Goal: Information Seeking & Learning: Understand process/instructions

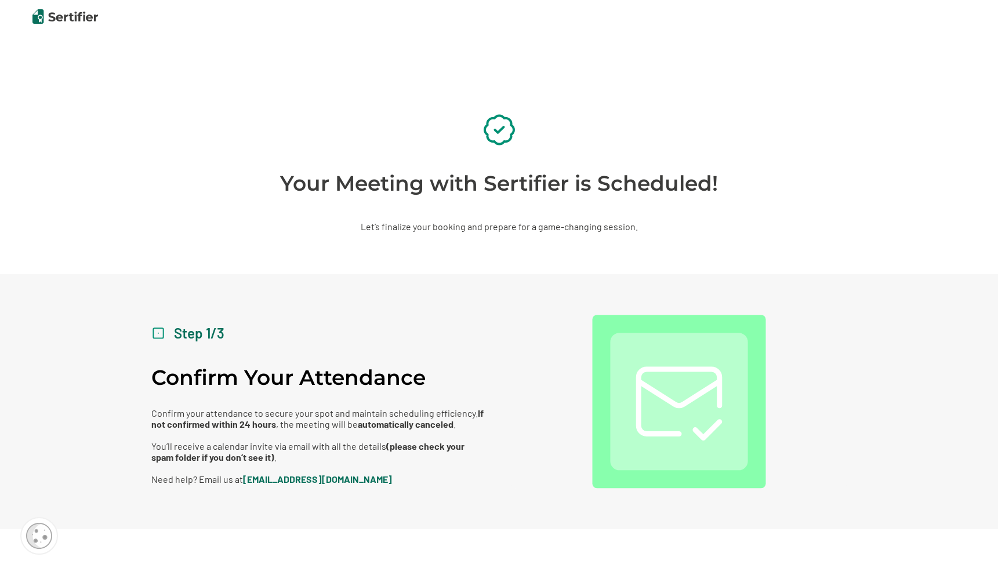
click at [444, 177] on h1 "Your Meeting with Sertifier is Scheduled!" at bounding box center [499, 183] width 438 height 26
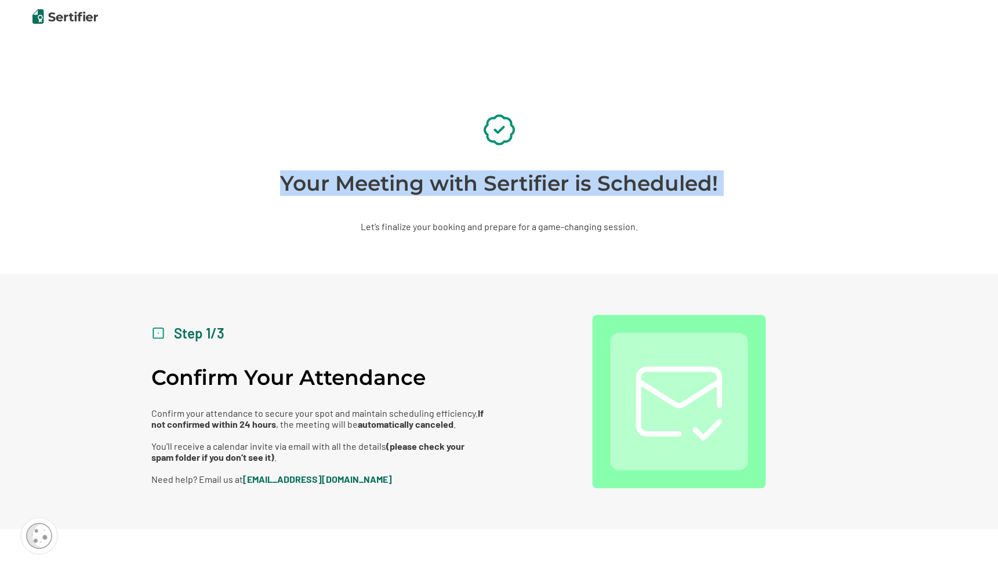
click at [412, 174] on h1 "Your Meeting with Sertifier is Scheduled!" at bounding box center [499, 183] width 438 height 26
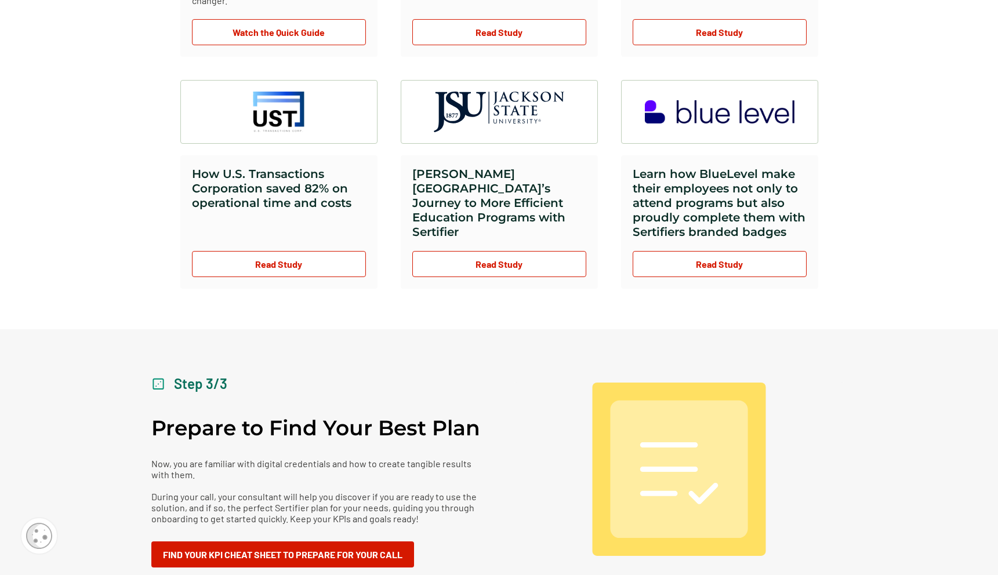
scroll to position [1009, 0]
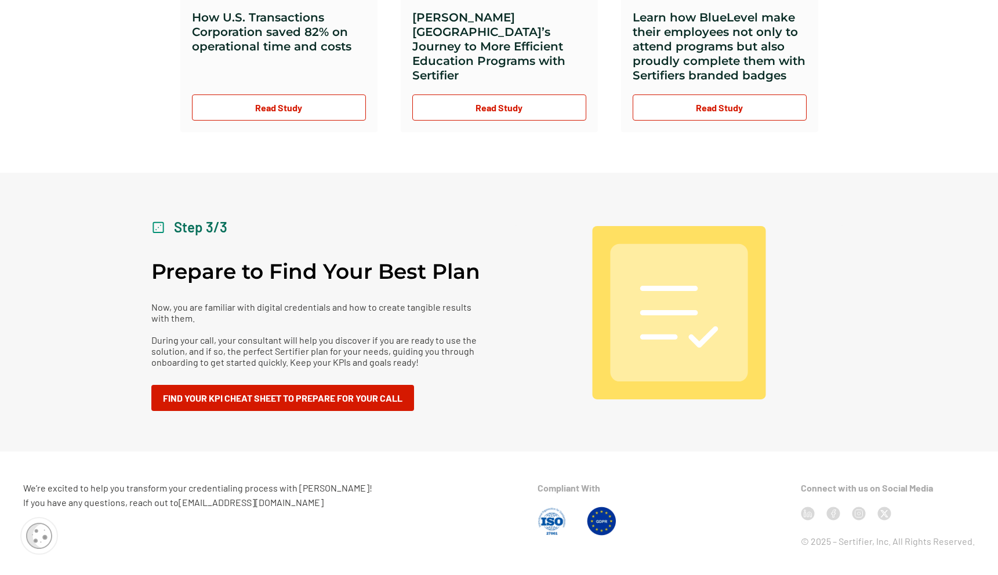
click at [449, 339] on p "Now, you are familiar with digital credentials and how to create tangible resul…" at bounding box center [319, 334] width 336 height 66
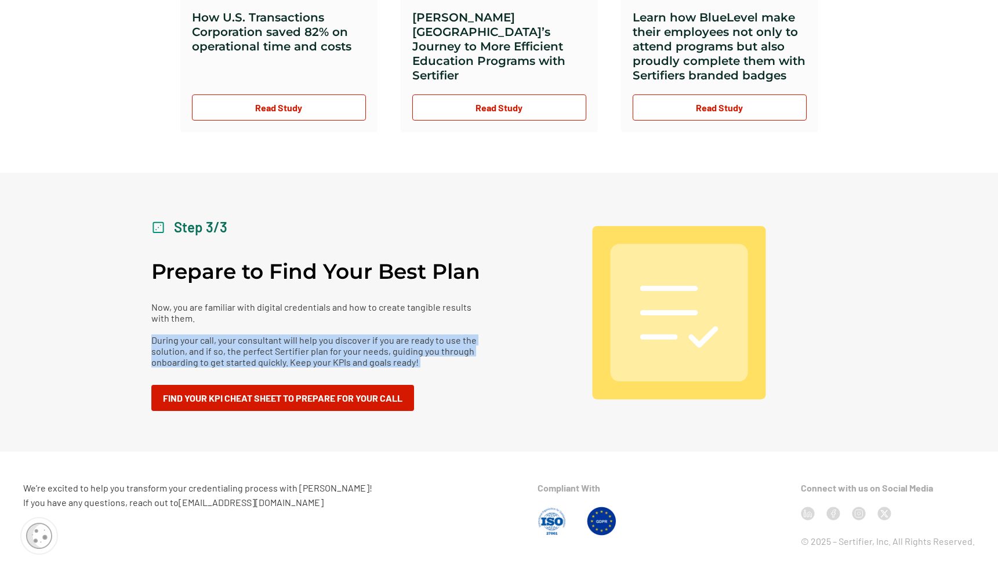
click at [511, 342] on div "Step 3/3 Prepare to Find Your Best Plan Now, you are familiar with digital cred…" at bounding box center [499, 312] width 998 height 279
